Goal: Task Accomplishment & Management: Manage account settings

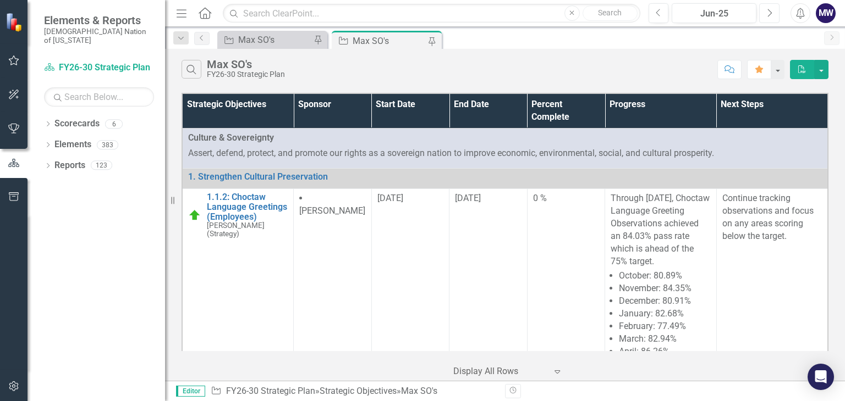
click at [774, 13] on button "Next" at bounding box center [769, 13] width 20 height 20
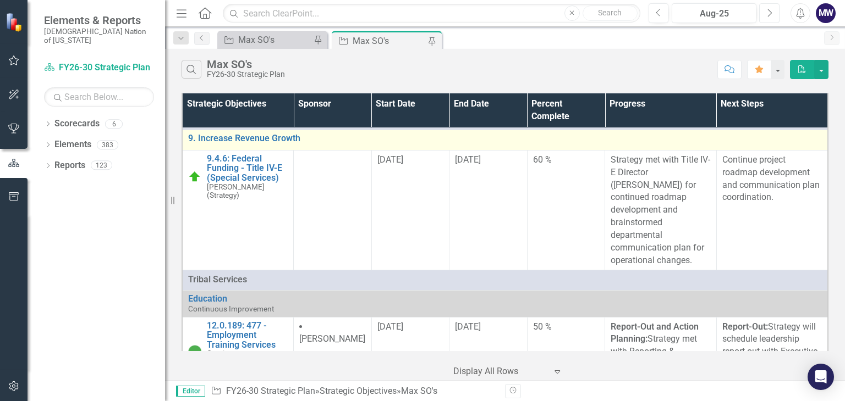
scroll to position [2409, 0]
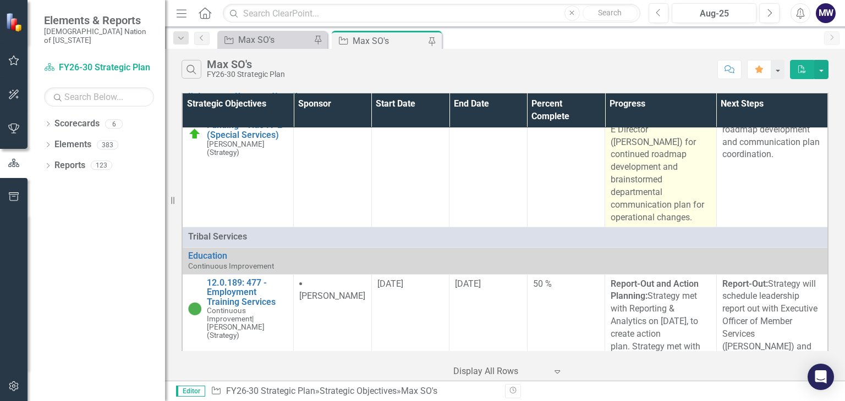
click at [692, 224] on p "Strategy met with Title IV-E Director ([PERSON_NAME]) for continued roadmap dev…" at bounding box center [660, 167] width 100 height 113
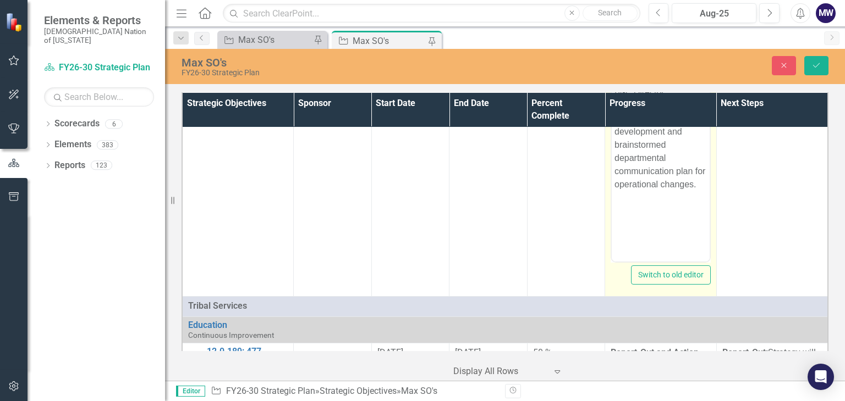
scroll to position [2485, 0]
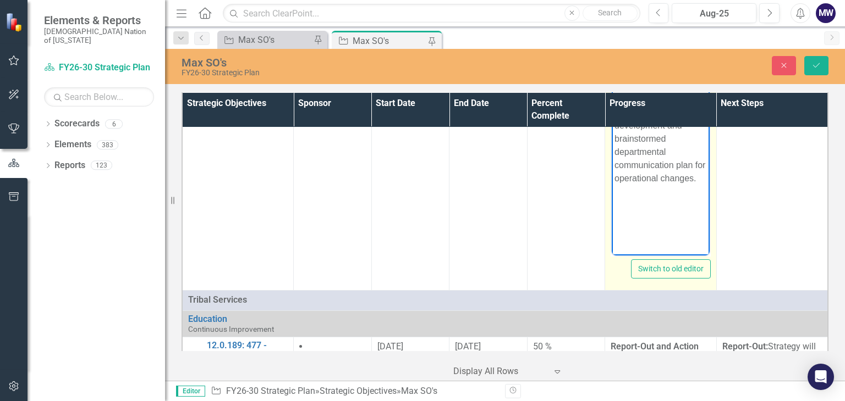
drag, startPoint x: 673, startPoint y: 108, endPoint x: 664, endPoint y: 216, distance: 108.1
click at [664, 216] on body "Strategy met with Title IV-E Director ([PERSON_NAME]) for continued roadmap dev…" at bounding box center [660, 146] width 98 height 165
click at [697, 170] on p "Strategy met with Title IV-E Director ([PERSON_NAME]) for continued roadmap dev…" at bounding box center [660, 126] width 92 height 119
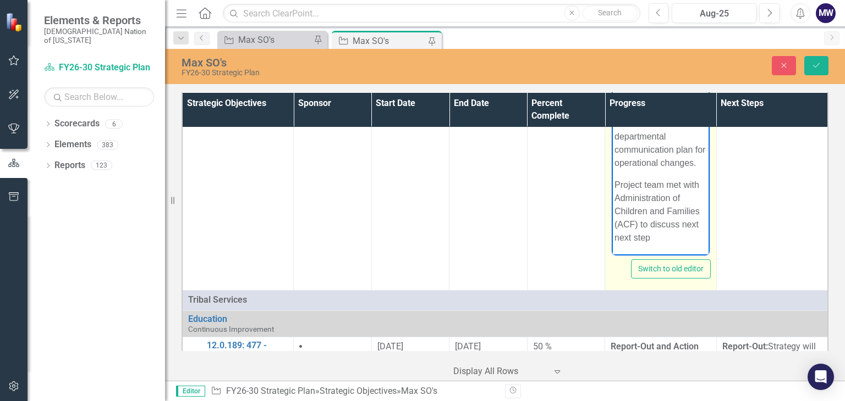
scroll to position [29, 0]
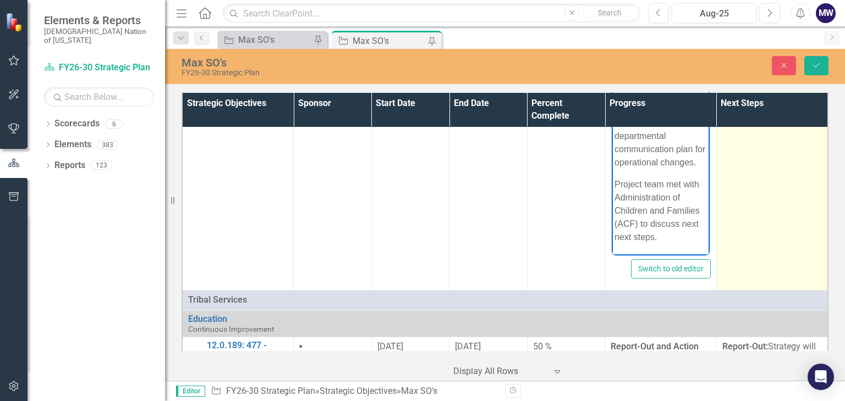
click at [781, 232] on td "Continue project roadmap development and communication plan coordination." at bounding box center [772, 161] width 112 height 260
click at [780, 178] on td "Continue project roadmap development and communication plan coordination." at bounding box center [772, 161] width 112 height 260
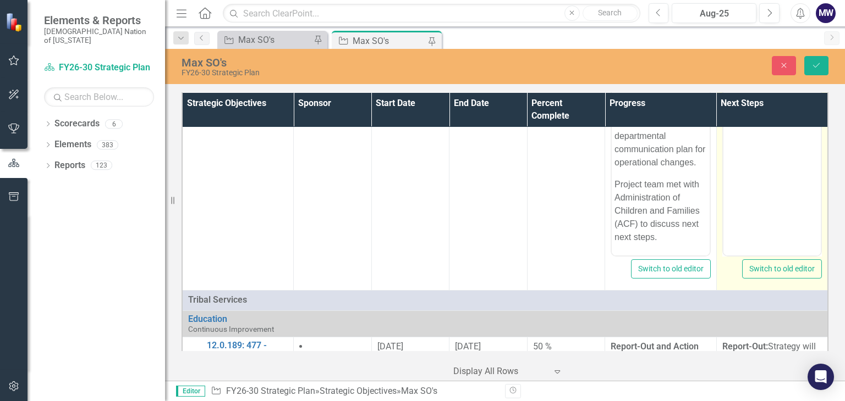
scroll to position [0, 0]
click at [802, 119] on p "Continue project roadmap development and communication plan coordination." at bounding box center [771, 93] width 92 height 53
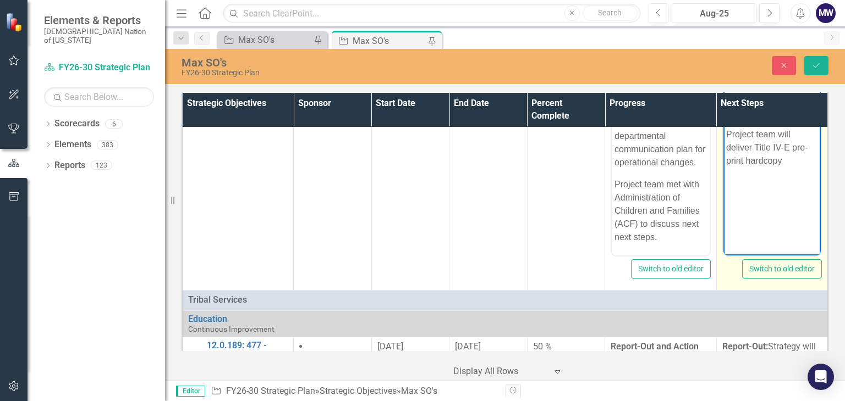
click at [762, 159] on p "Project team will deliver Title IV-E pre-print hardcopy" at bounding box center [771, 148] width 92 height 40
click at [788, 163] on p "Project team will deliver Title IV-E pre-print hard copy" at bounding box center [771, 148] width 92 height 40
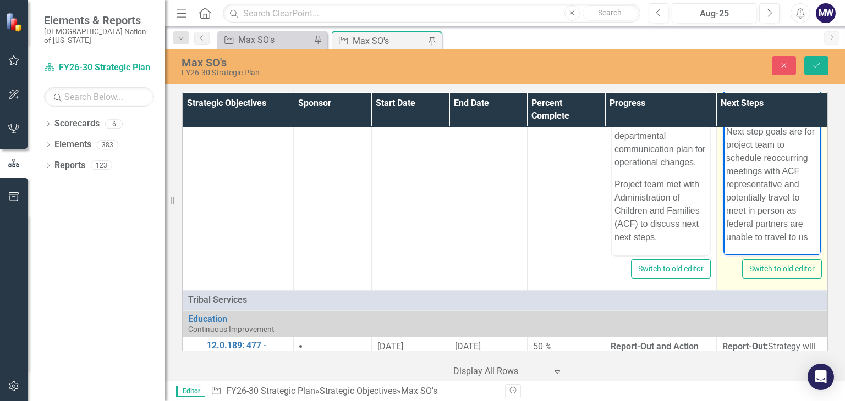
scroll to position [156, 0]
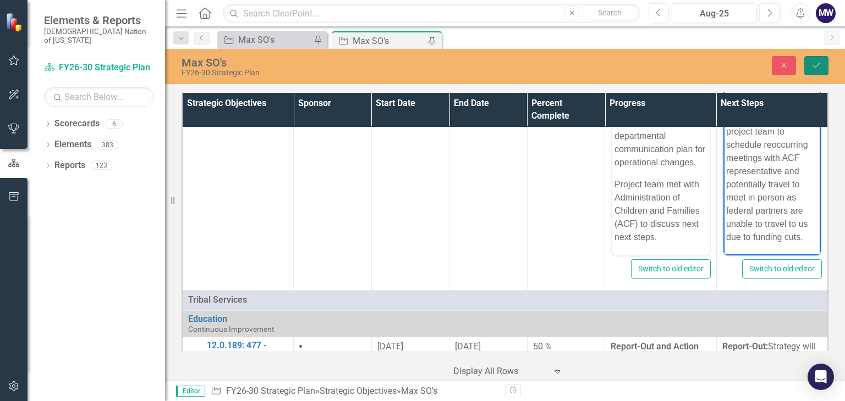
click at [815, 64] on icon "Save" at bounding box center [816, 66] width 10 height 8
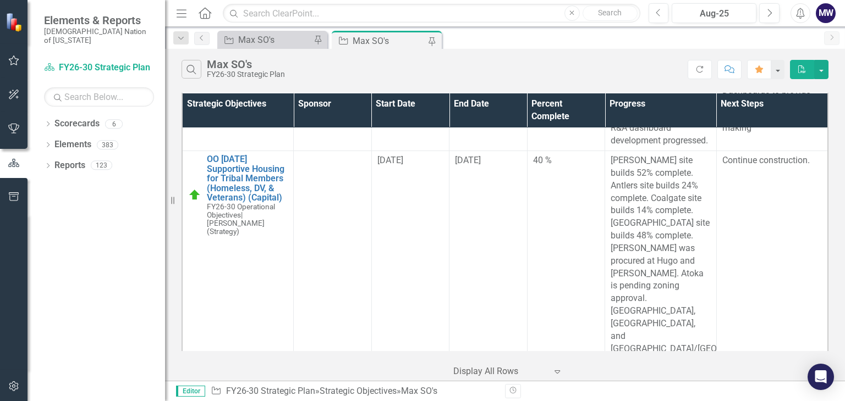
scroll to position [4495, 0]
